Goal: Task Accomplishment & Management: Complete application form

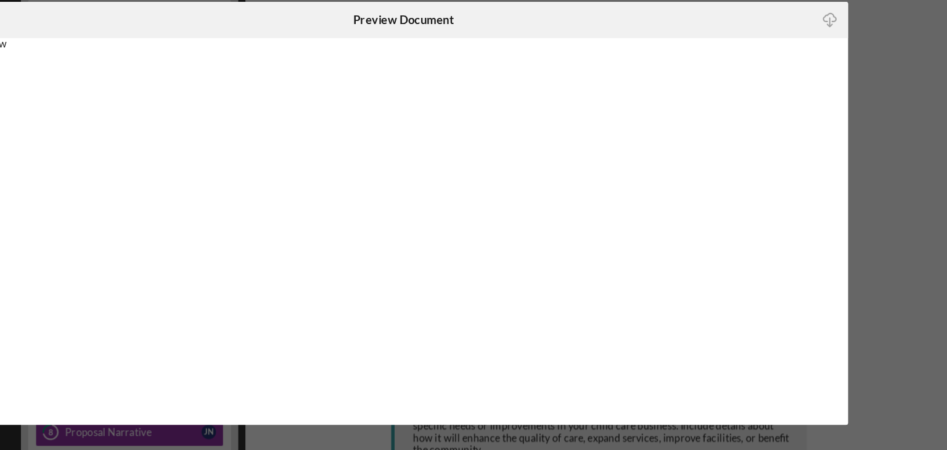
scroll to position [74, 0]
click at [863, 110] on div "Icon/Close Preview Document Icon/Download" at bounding box center [473, 225] width 947 height 450
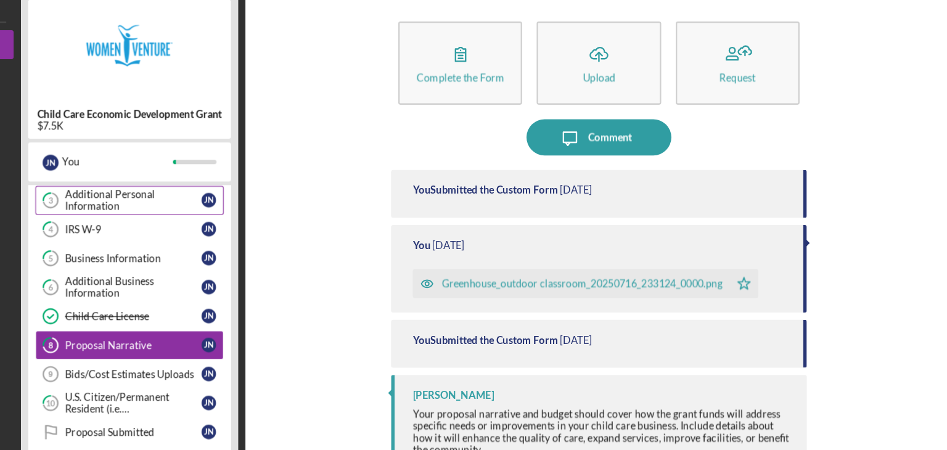
click at [242, 206] on div "Additional Personal Information" at bounding box center [244, 214] width 116 height 20
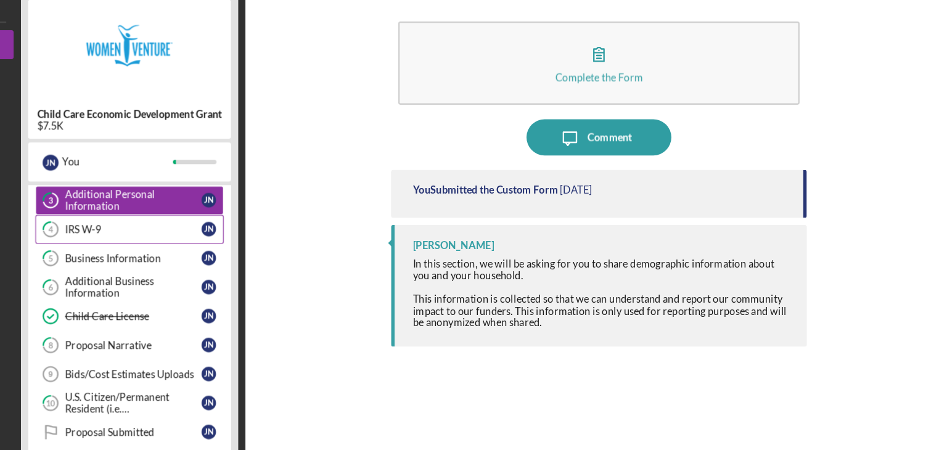
click at [245, 237] on div "IRS W-9" at bounding box center [244, 239] width 116 height 10
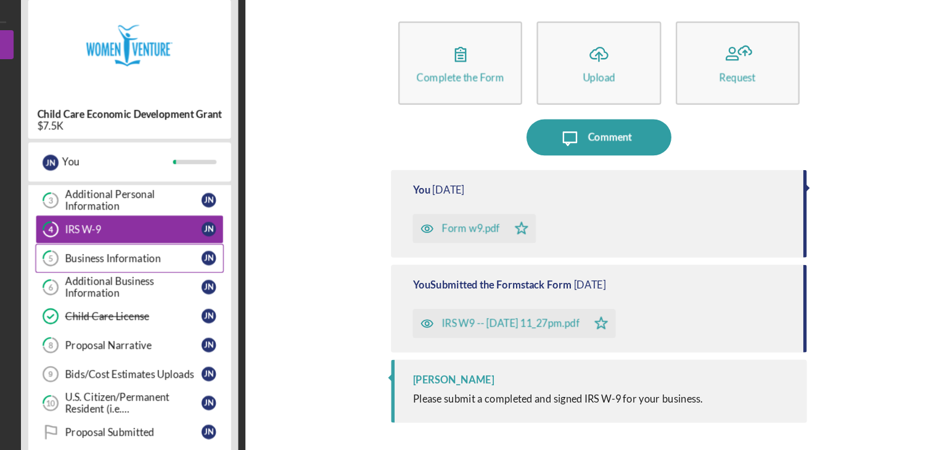
click at [242, 261] on div "Business Information" at bounding box center [244, 263] width 116 height 10
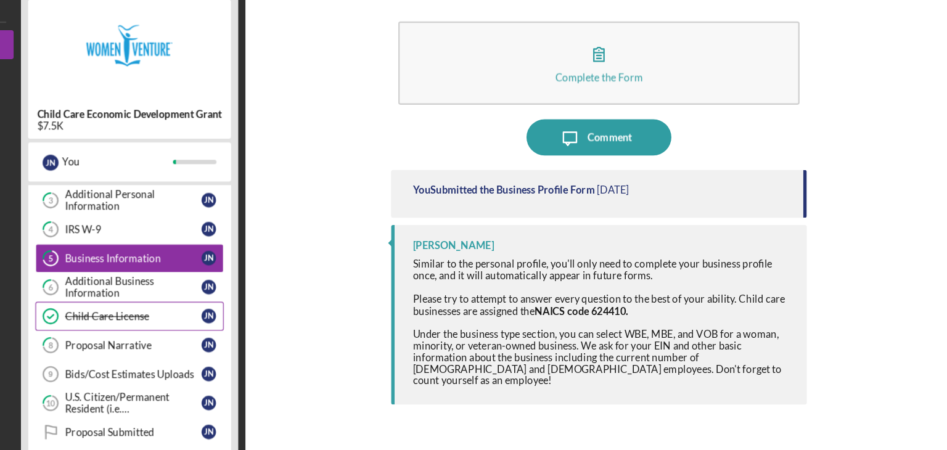
click at [233, 317] on link "Child Care License Child Care License J N" at bounding box center [240, 312] width 160 height 25
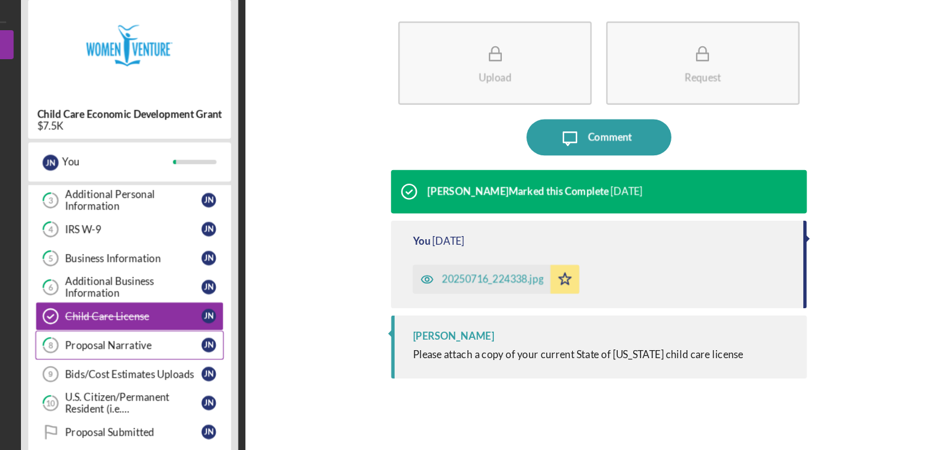
click at [233, 337] on div "Proposal Narrative" at bounding box center [244, 337] width 116 height 10
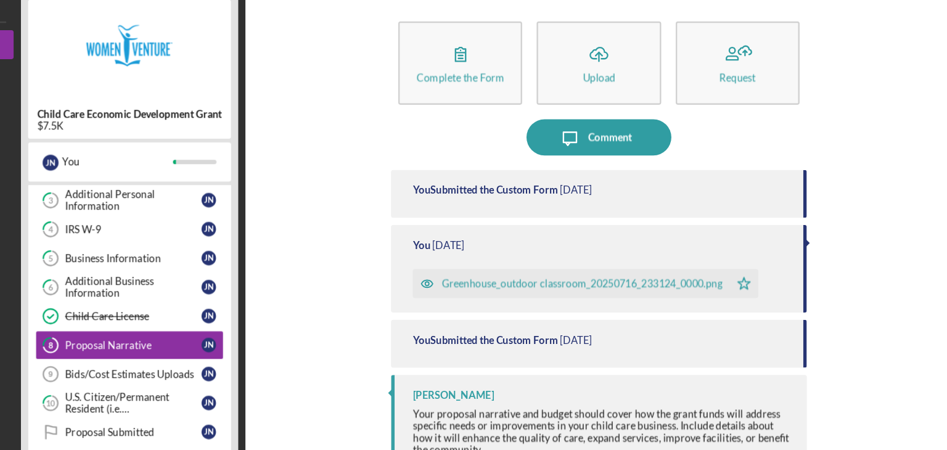
click at [330, 207] on div "Child Care Economic Development Grant $7.5K J N You Icon/Expander Application 1…" at bounding box center [240, 240] width 185 height 407
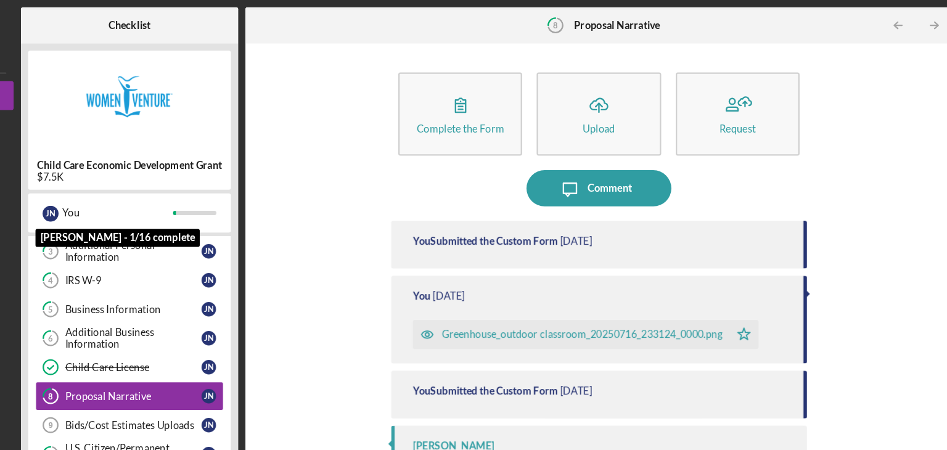
drag, startPoint x: 255, startPoint y: 203, endPoint x: 253, endPoint y: 166, distance: 36.4
click at [253, 166] on div "Child Care Economic Development Grant $7.5K J N You [PERSON_NAME] - 1/16 comple…" at bounding box center [240, 240] width 185 height 407
click at [142, 43] on nav "Logo-Reversed Created with Sketch. Icon/Menu Close Icon/Dashboard Dashboard Chi…" at bounding box center [77, 222] width 142 height 444
click at [134, 76] on button "Child Care Economic Development Grant" at bounding box center [74, 81] width 136 height 25
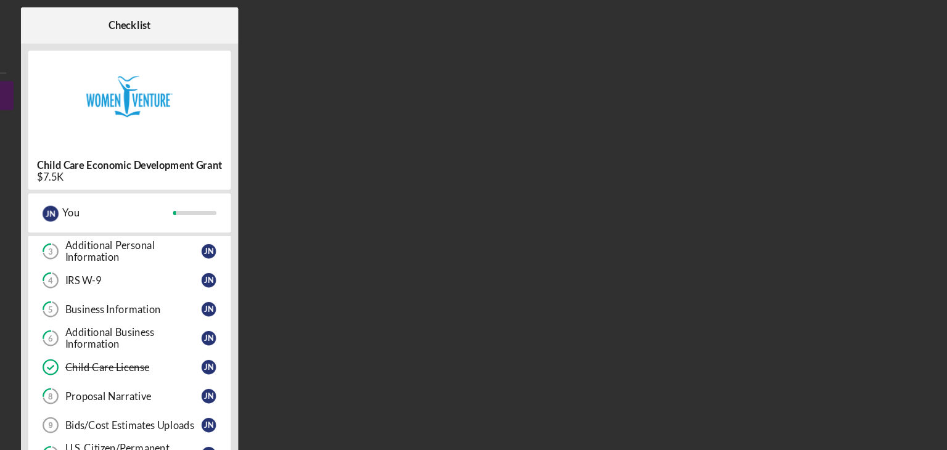
click at [134, 81] on button "Child Care Economic Development Grant" at bounding box center [74, 81] width 136 height 25
click at [216, 205] on div "Additional Personal Information" at bounding box center [244, 214] width 116 height 20
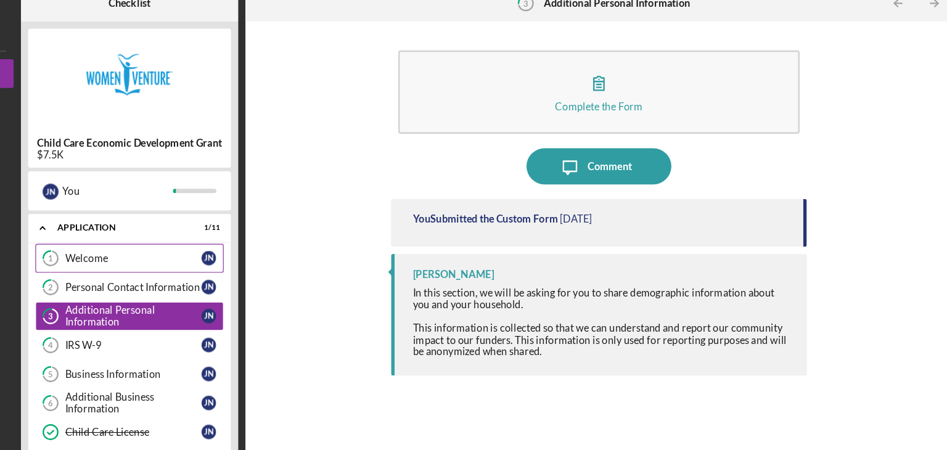
click at [219, 232] on link "1 Welcome J N" at bounding box center [240, 238] width 160 height 25
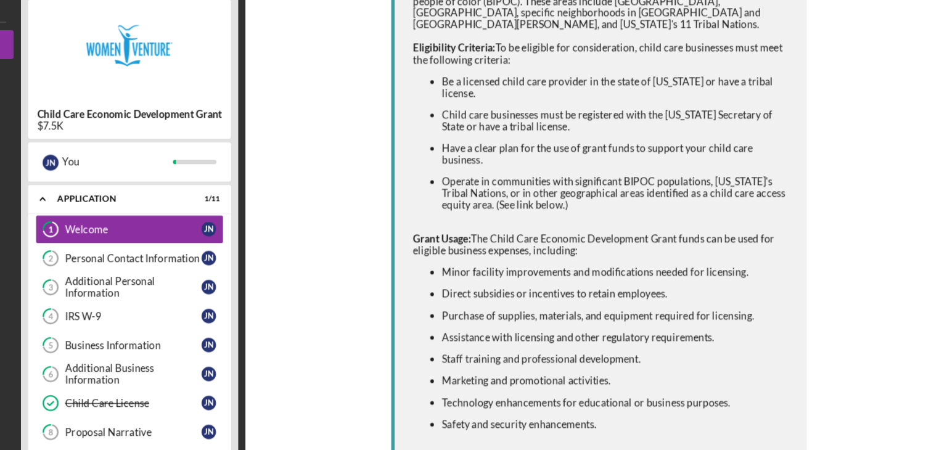
scroll to position [320, 0]
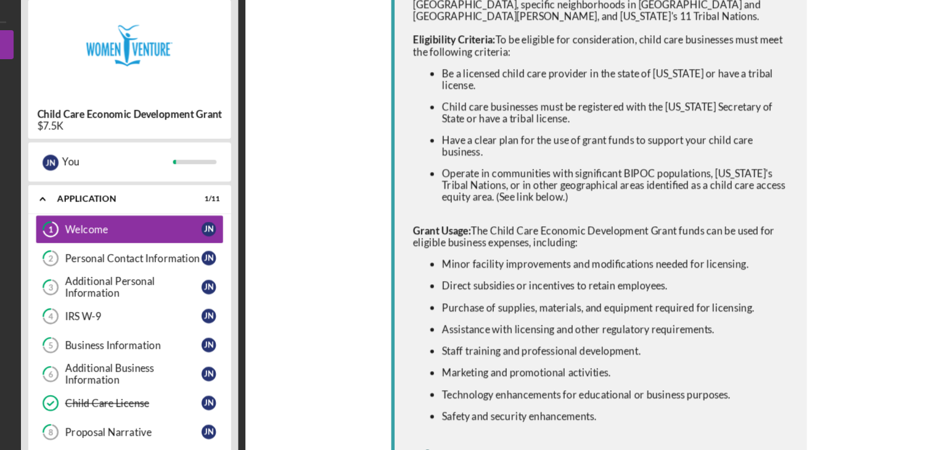
click at [538, 428] on div "Resource URL" at bounding box center [539, 433] width 54 height 10
click at [241, 258] on div "Personal Contact Information" at bounding box center [244, 263] width 116 height 10
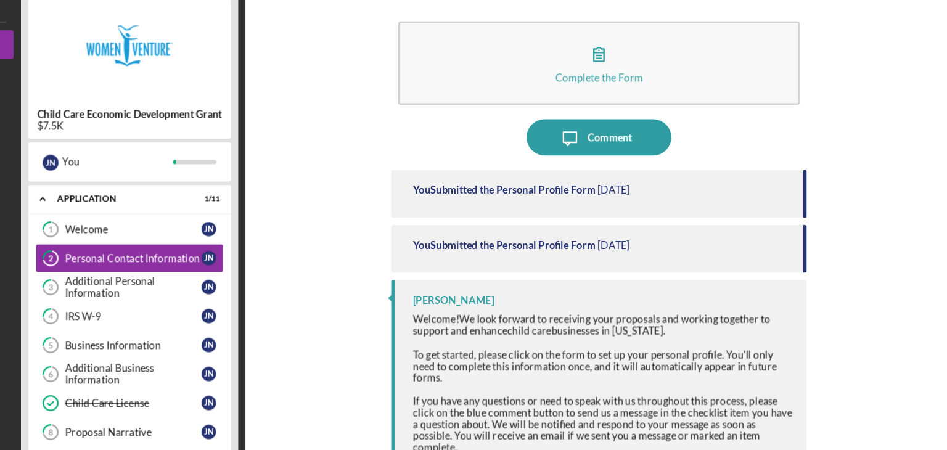
drag, startPoint x: 934, startPoint y: 118, endPoint x: 935, endPoint y: 182, distance: 64.1
click at [935, 182] on div "Complete the Form Form Icon/Message Comment You Submitted the Personal Profile …" at bounding box center [640, 240] width 602 height 407
drag, startPoint x: 934, startPoint y: 133, endPoint x: 935, endPoint y: 271, distance: 138.1
click at [935, 271] on div "Complete the Form Form Icon/Message Comment You Submitted the Personal Profile …" at bounding box center [640, 240] width 602 height 407
click at [504, 299] on div "[PERSON_NAME]" at bounding box center [515, 299] width 69 height 10
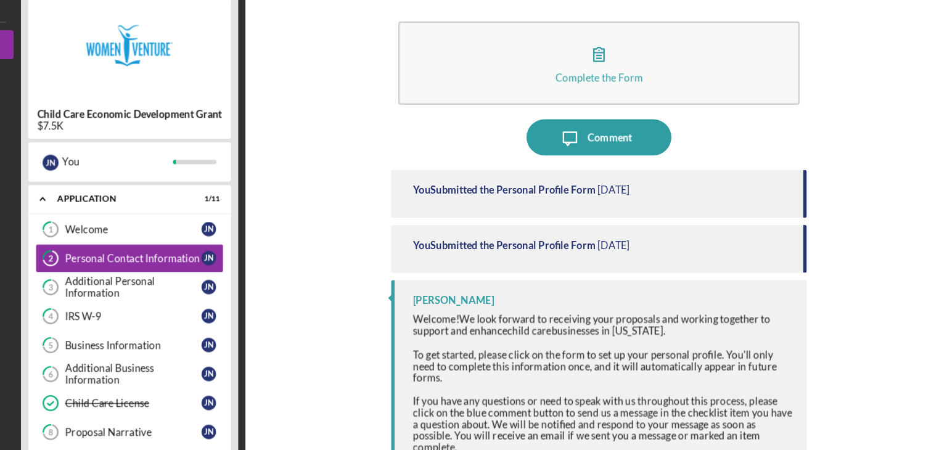
drag, startPoint x: 541, startPoint y: 299, endPoint x: 483, endPoint y: 296, distance: 58.6
click at [483, 296] on div "[PERSON_NAME]" at bounding box center [642, 299] width 323 height 10
copy div "[PERSON_NAME]"
click at [269, 403] on link "8 Proposal Narrative J N" at bounding box center [240, 411] width 160 height 25
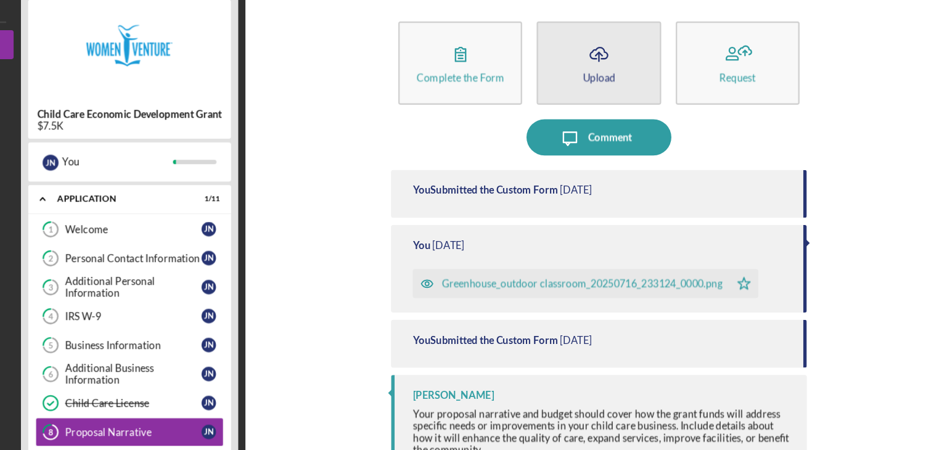
click at [642, 96] on icon "Icon/Upload" at bounding box center [639, 89] width 31 height 31
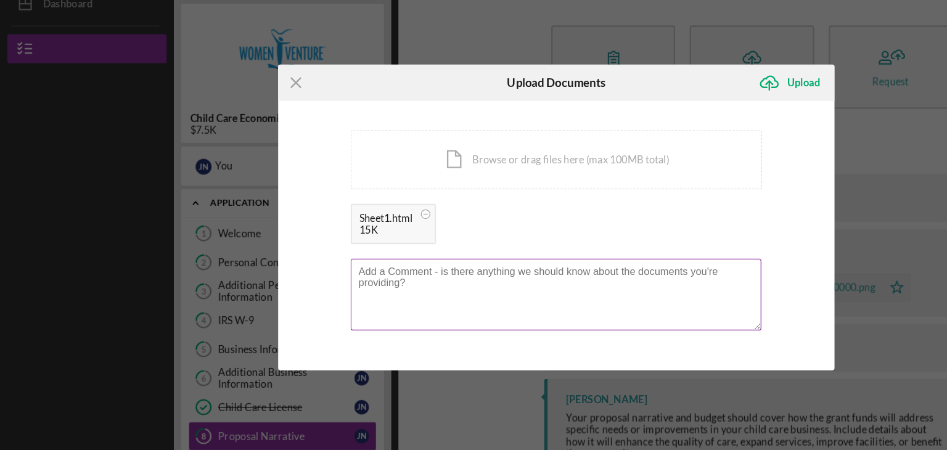
click at [401, 285] on textarea at bounding box center [472, 290] width 349 height 60
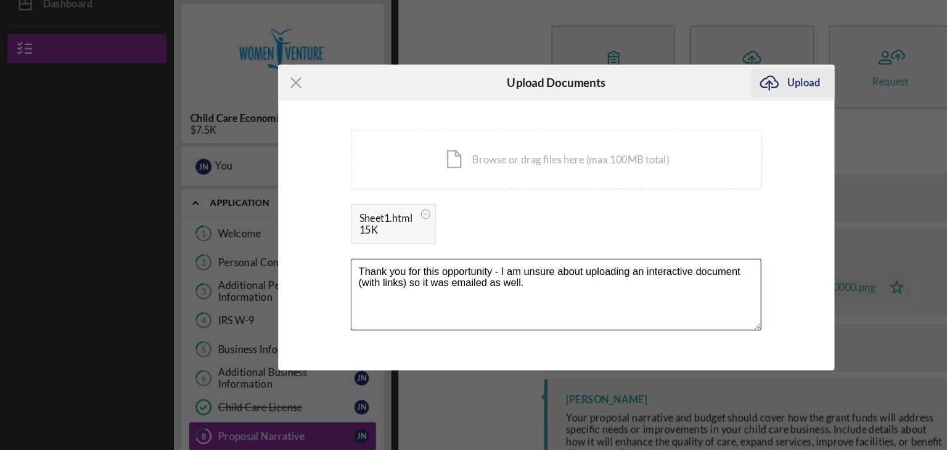
type textarea "Thank you for this opportunity - I am unsure about uploading an interactive doc…"
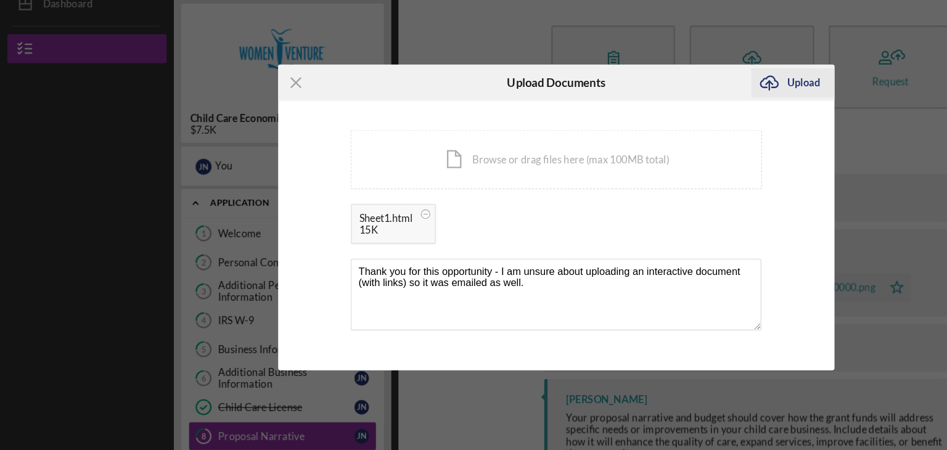
click at [666, 105] on icon "Icon/Upload" at bounding box center [654, 110] width 31 height 31
